Goal: Information Seeking & Learning: Learn about a topic

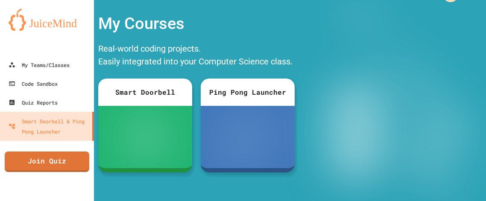
scroll to position [25, 0]
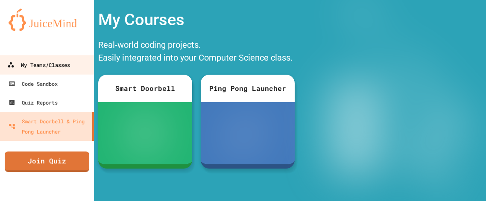
click at [41, 66] on div "My Teams/Classes" at bounding box center [38, 65] width 63 height 11
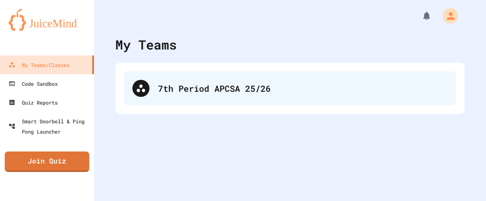
click at [187, 100] on div "7th Period APCSA 25/26" at bounding box center [290, 88] width 333 height 34
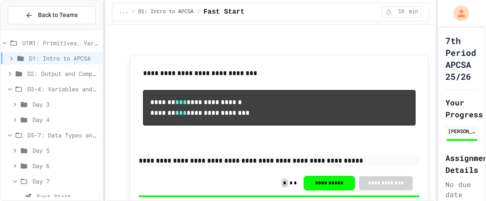
scroll to position [166, 0]
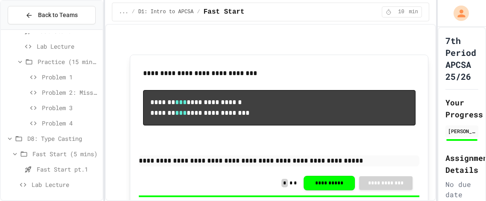
click at [49, 185] on span "Lab Lecture" at bounding box center [66, 184] width 68 height 9
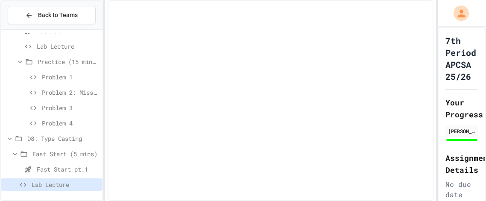
scroll to position [159, 0]
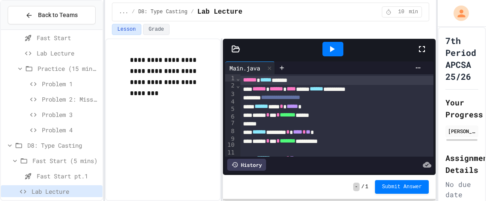
click at [49, 133] on span "Problem 4" at bounding box center [70, 130] width 57 height 9
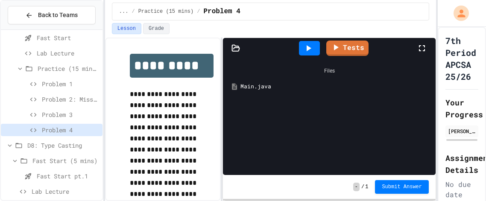
click at [268, 85] on div "Main.java" at bounding box center [336, 86] width 190 height 9
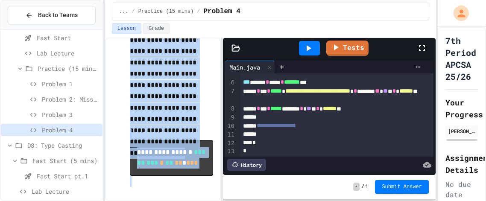
scroll to position [156, 0]
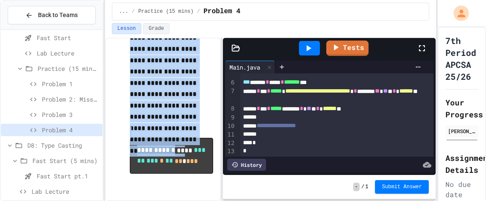
drag, startPoint x: 130, startPoint y: 96, endPoint x: 180, endPoint y: 135, distance: 62.9
click at [180, 135] on div "**********" at bounding box center [171, 46] width 83 height 278
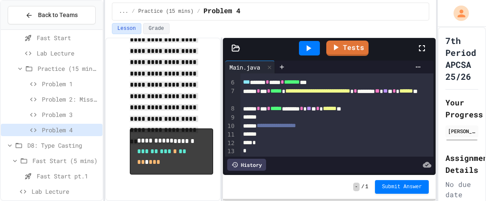
scroll to position [149, 0]
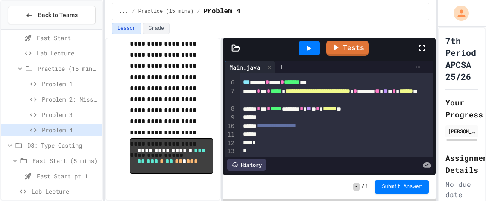
click at [180, 138] on pre "**********" at bounding box center [171, 155] width 83 height 35
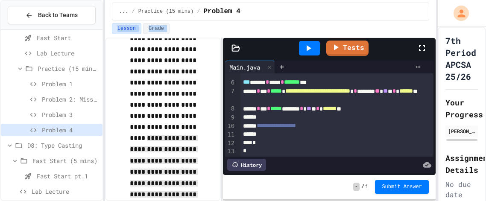
scroll to position [0, 0]
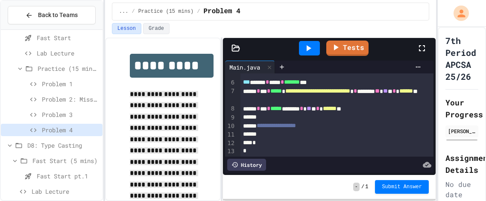
drag, startPoint x: 171, startPoint y: 112, endPoint x: 129, endPoint y: 95, distance: 45.5
click at [130, 95] on p "**********" at bounding box center [172, 181] width 84 height 185
